Goal: Task Accomplishment & Management: Use online tool/utility

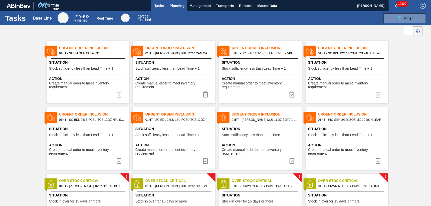
click at [177, 3] on span "Planning" at bounding box center [177, 6] width 15 height 6
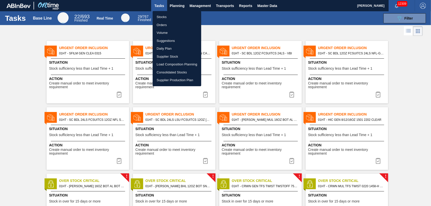
drag, startPoint x: 163, startPoint y: 16, endPoint x: 203, endPoint y: 25, distance: 41.1
click at [163, 16] on li "Stocks" at bounding box center [177, 17] width 49 height 8
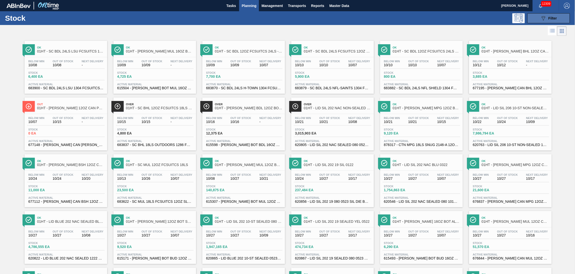
click at [431, 18] on icon "089F7B8B-B2A5-4AFE-B5C0-19BA573D28AC" at bounding box center [543, 18] width 6 height 6
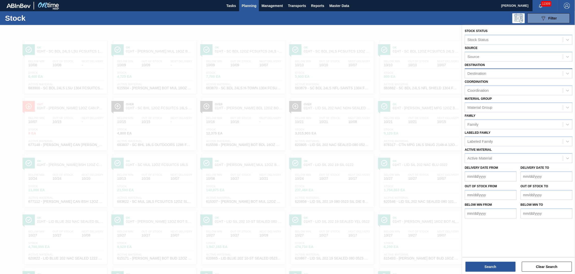
click at [431, 74] on div "Destination" at bounding box center [476, 74] width 19 height 4
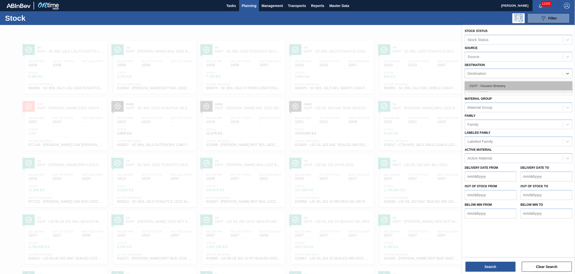
click at [431, 84] on div "01HT - Houston Brewery" at bounding box center [519, 85] width 108 height 9
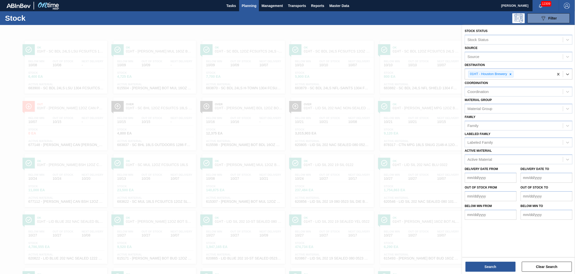
drag, startPoint x: 480, startPoint y: 157, endPoint x: 478, endPoint y: 153, distance: 4.3
click at [431, 158] on div "Active Material" at bounding box center [479, 160] width 25 height 4
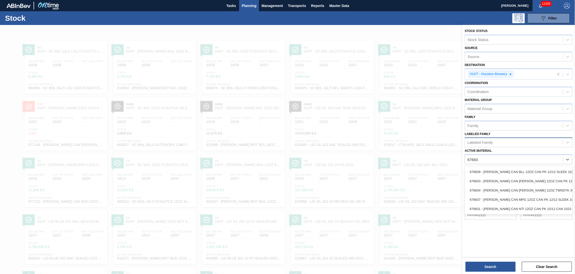
type Material "676837"
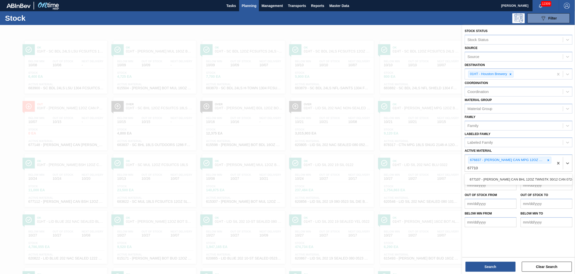
type Material "677107"
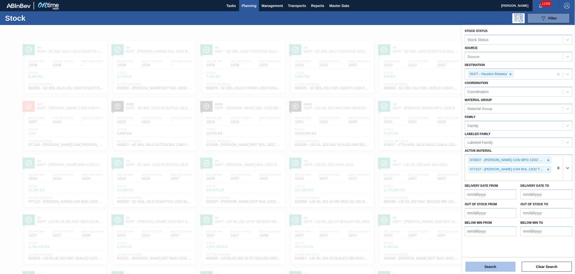
click at [431, 206] on button "Search" at bounding box center [490, 267] width 50 height 10
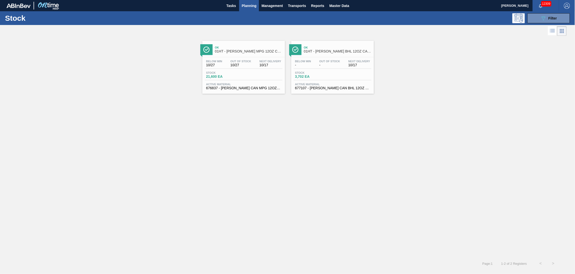
click at [257, 65] on div "Below Min 10/27 Out Of Stock 10/27 Next Delivery 10/17" at bounding box center [244, 64] width 78 height 9
click at [311, 69] on div "Below Min - Out Of Stock - Next Delivery 10/17" at bounding box center [333, 64] width 78 height 9
click at [431, 15] on icon "089F7B8B-B2A5-4AFE-B5C0-19BA573D28AC" at bounding box center [543, 18] width 6 height 6
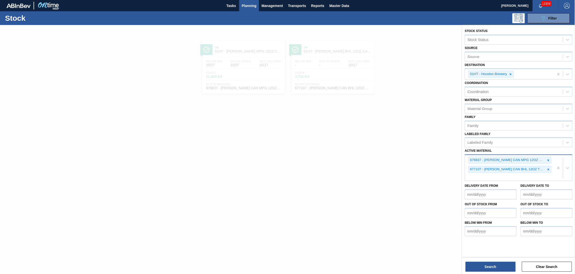
click at [431, 175] on div "676837 - [PERSON_NAME] CAN MPG 12OZ CAN PK 12/12 SLEEK 102 677107 - [PERSON_NAM…" at bounding box center [509, 168] width 89 height 26
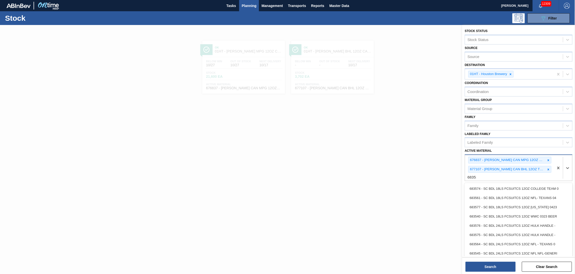
type Material "683532"
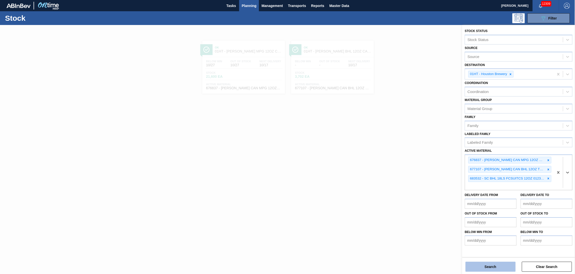
click at [431, 206] on button "Search" at bounding box center [490, 267] width 50 height 10
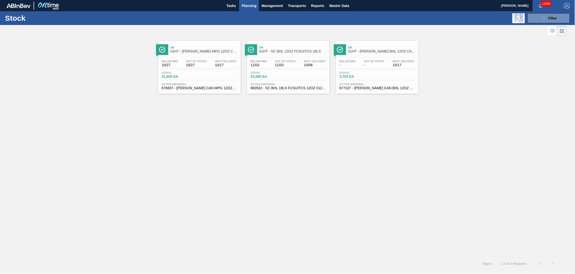
click at [307, 79] on div "Stock 33,600 EA" at bounding box center [288, 75] width 78 height 9
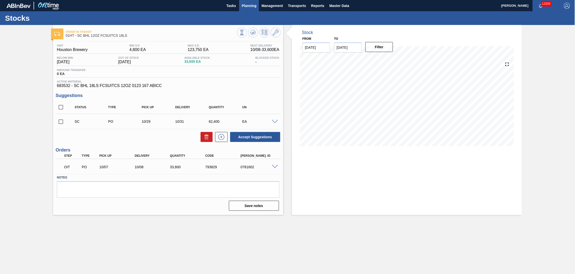
click at [245, 5] on span "Planning" at bounding box center [249, 6] width 15 height 6
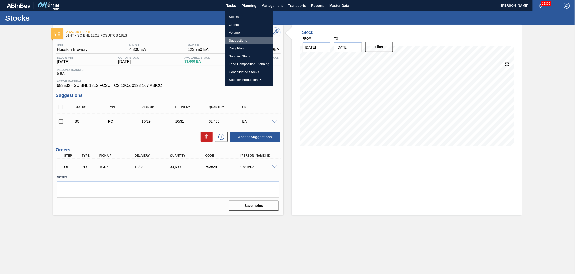
click at [236, 38] on li "Suggestions" at bounding box center [249, 41] width 49 height 8
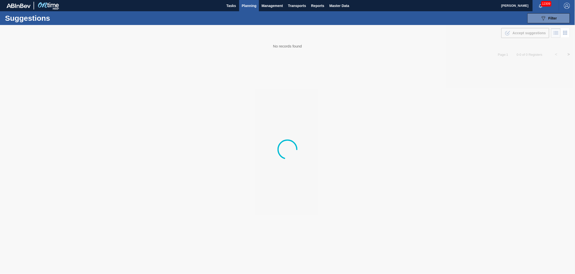
type from "[DATE]"
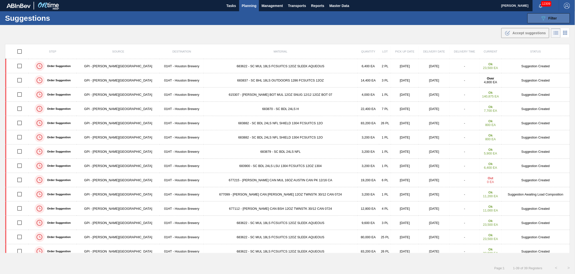
click at [431, 19] on span "Filter" at bounding box center [552, 18] width 9 height 4
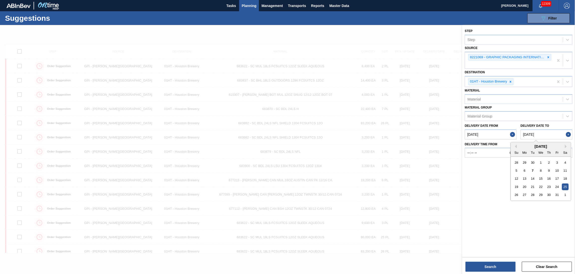
click at [431, 134] on to "[DATE]" at bounding box center [546, 135] width 52 height 10
click at [431, 194] on div "27" at bounding box center [524, 195] width 7 height 7
type to "[DATE]"
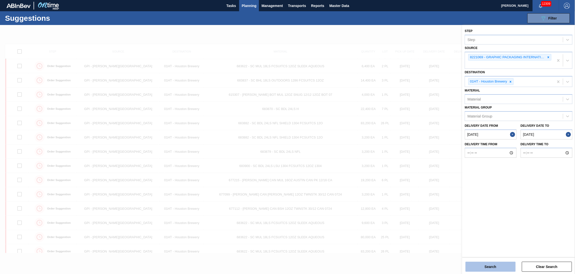
click at [431, 206] on button "Search" at bounding box center [490, 267] width 50 height 10
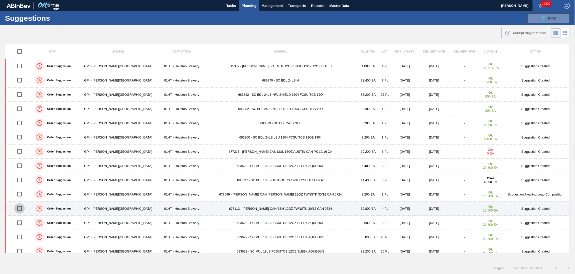
click at [24, 206] on input "checkbox" at bounding box center [19, 209] width 11 height 11
checkbox input "true"
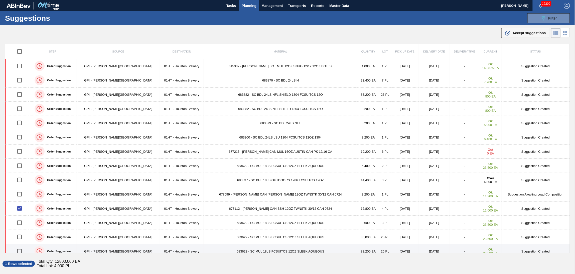
click at [22, 206] on input "checkbox" at bounding box center [19, 251] width 11 height 11
checkbox input "true"
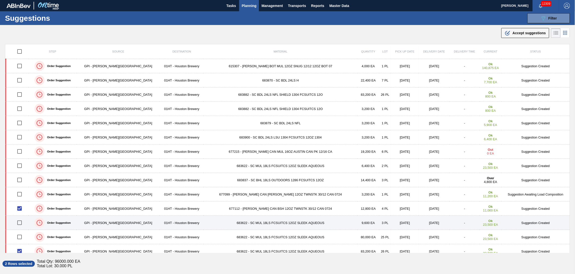
scroll to position [33, 0]
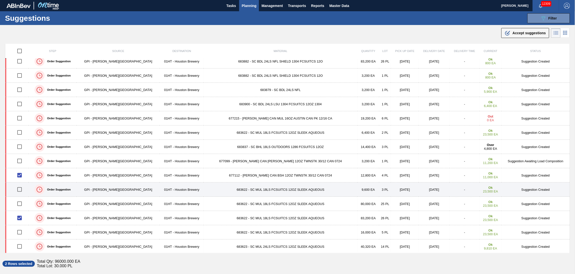
click at [20, 188] on input "checkbox" at bounding box center [19, 189] width 11 height 11
checkbox input "true"
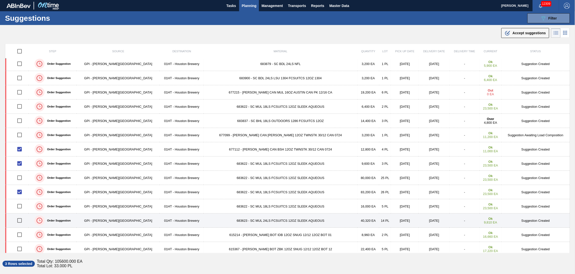
scroll to position [67, 0]
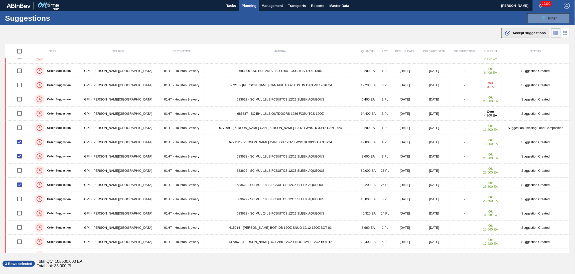
click at [431, 34] on span "Accept suggestions" at bounding box center [528, 33] width 33 height 4
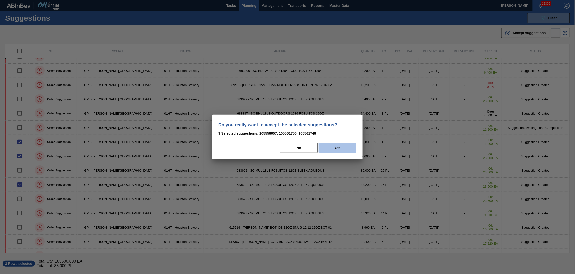
click at [348, 148] on button "Yes" at bounding box center [337, 148] width 38 height 10
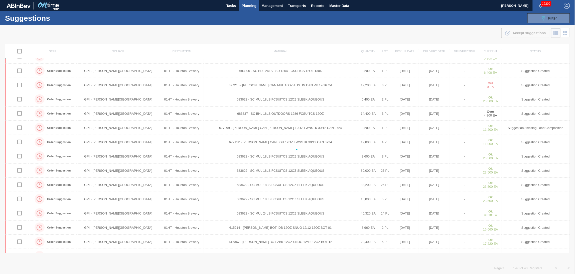
checkbox input "false"
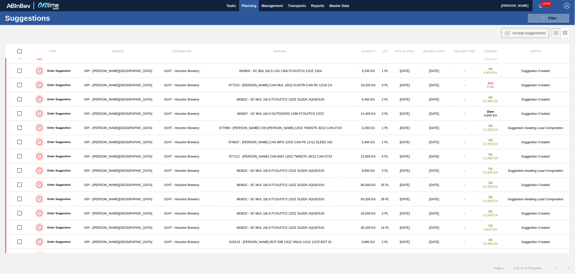
click at [249, 4] on span "Planning" at bounding box center [249, 6] width 15 height 6
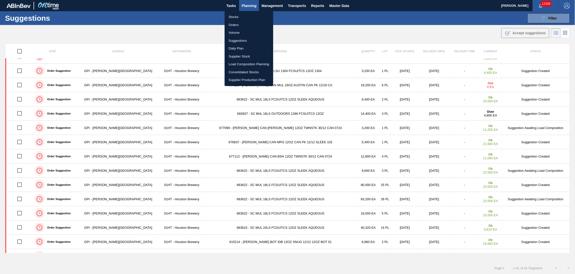
click at [240, 64] on li "Load Composition Planning" at bounding box center [249, 64] width 49 height 8
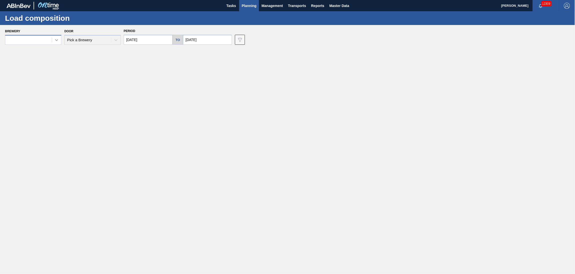
click at [55, 41] on icon at bounding box center [56, 40] width 5 height 5
click at [34, 99] on div "01HT - Houston Brewery" at bounding box center [33, 98] width 56 height 9
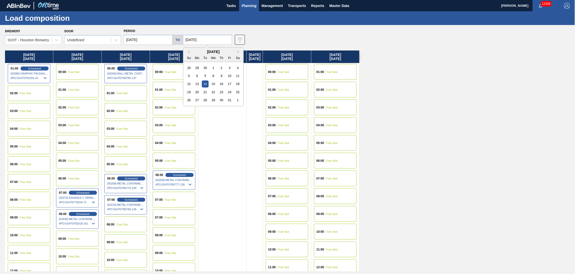
click at [207, 40] on input "[DATE]" at bounding box center [207, 40] width 49 height 10
click at [229, 94] on div "24" at bounding box center [229, 92] width 7 height 7
type input "[DATE]"
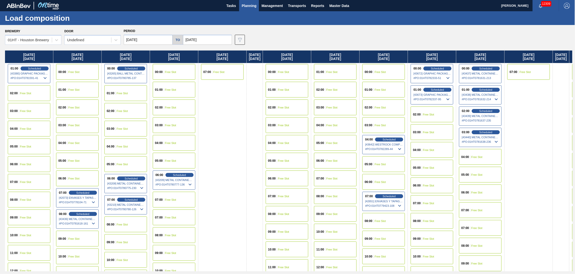
click at [136, 39] on input "[DATE]" at bounding box center [148, 40] width 49 height 10
click at [137, 89] on div "20" at bounding box center [137, 92] width 7 height 7
type input "[DATE]"
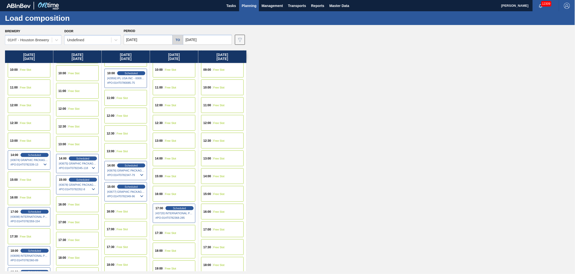
scroll to position [200, 0]
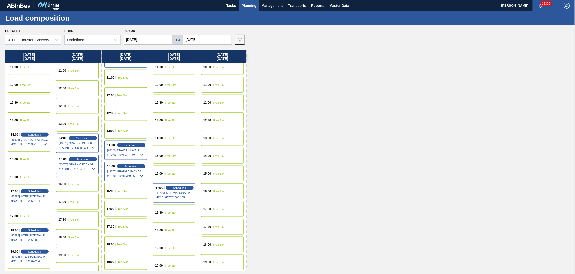
click at [164, 136] on div "14:00 Free Slot" at bounding box center [174, 138] width 43 height 16
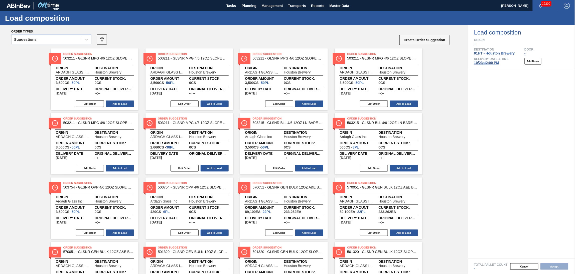
click at [62, 38] on div "Suggestions" at bounding box center [47, 39] width 70 height 7
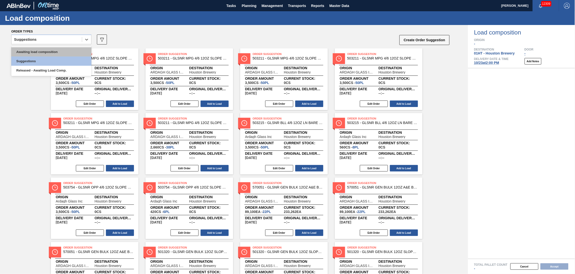
click at [59, 51] on div "Awaiting load composition" at bounding box center [51, 51] width 80 height 9
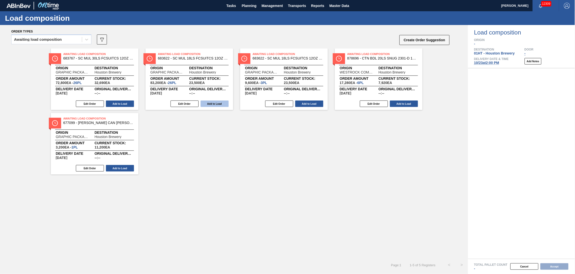
click at [222, 106] on button "Add to Load" at bounding box center [215, 104] width 28 height 7
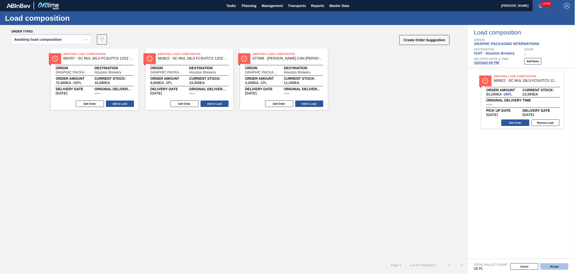
click at [431, 206] on button "Accept" at bounding box center [554, 267] width 28 height 7
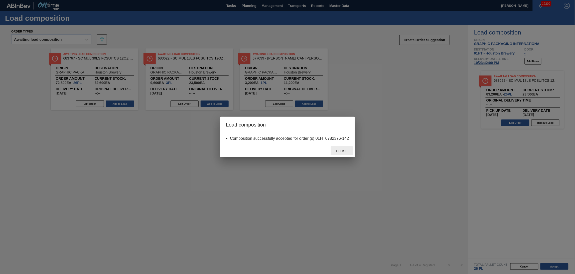
click at [339, 152] on span "Close" at bounding box center [342, 151] width 20 height 4
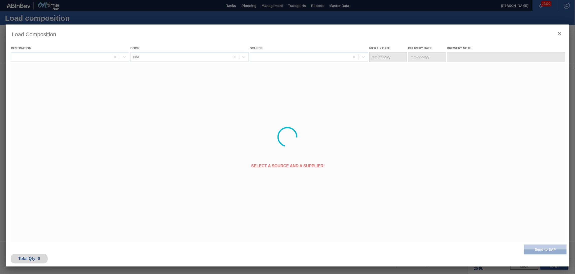
type Date "[DATE]"
